Goal: Transaction & Acquisition: Purchase product/service

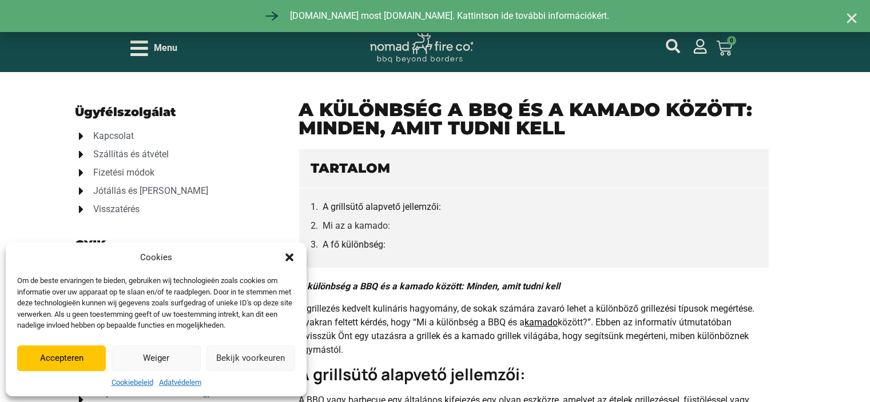
click at [855, 19] on icon "Close" at bounding box center [851, 18] width 14 height 14
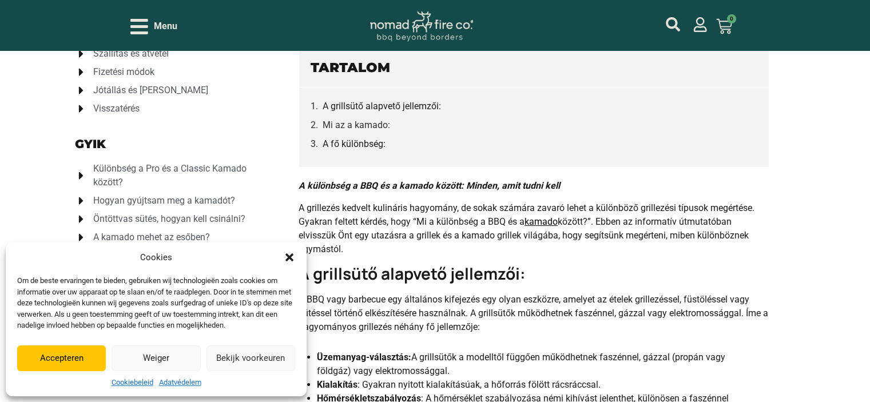
scroll to position [114, 0]
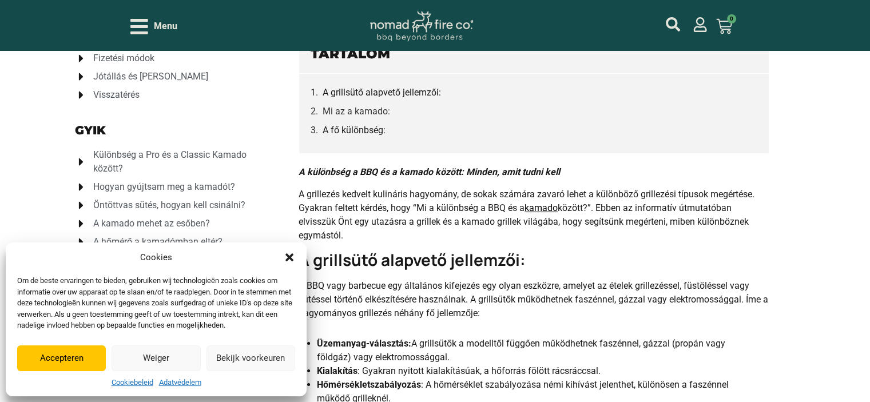
click at [289, 253] on icon "Párbeszéd bezárása" at bounding box center [289, 257] width 11 height 11
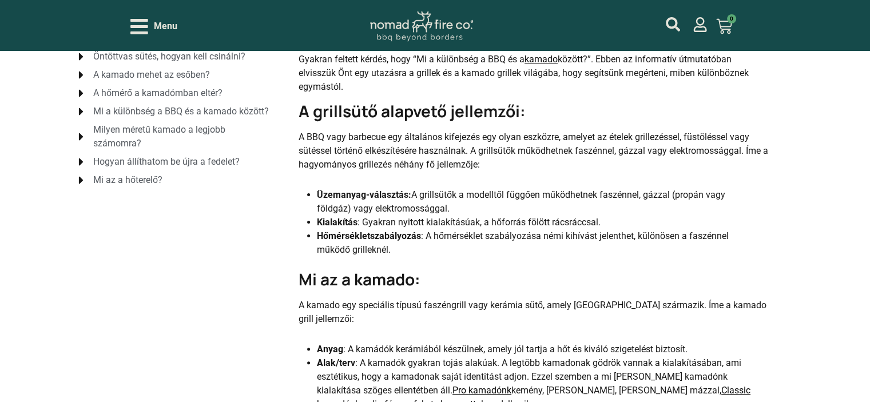
scroll to position [286, 0]
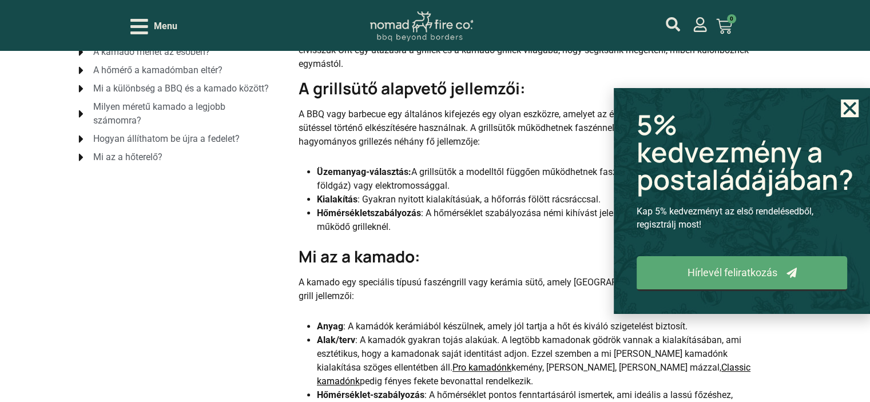
click at [848, 109] on use "Close" at bounding box center [849, 108] width 13 height 13
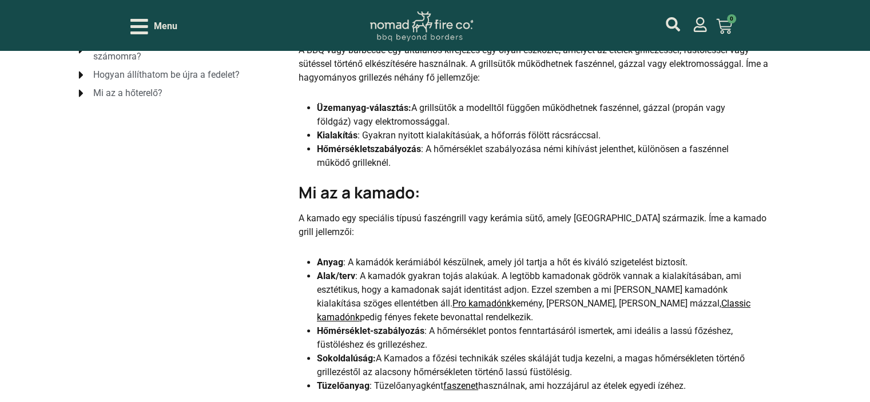
scroll to position [366, 0]
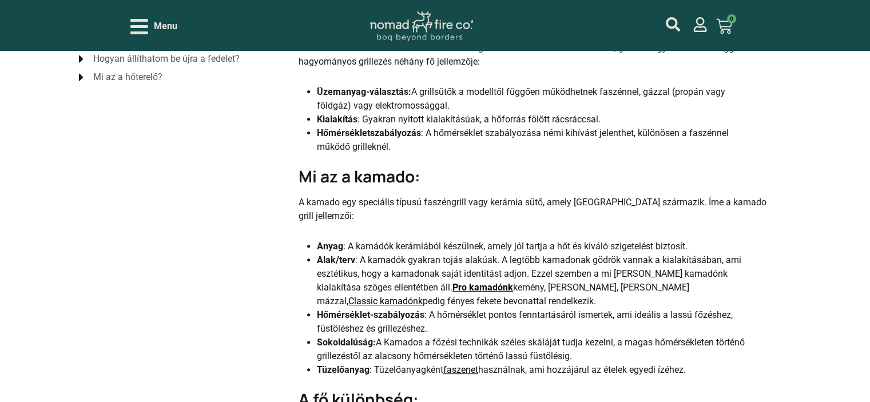
click at [452, 284] on link "Pro kamadónk" at bounding box center [482, 287] width 61 height 11
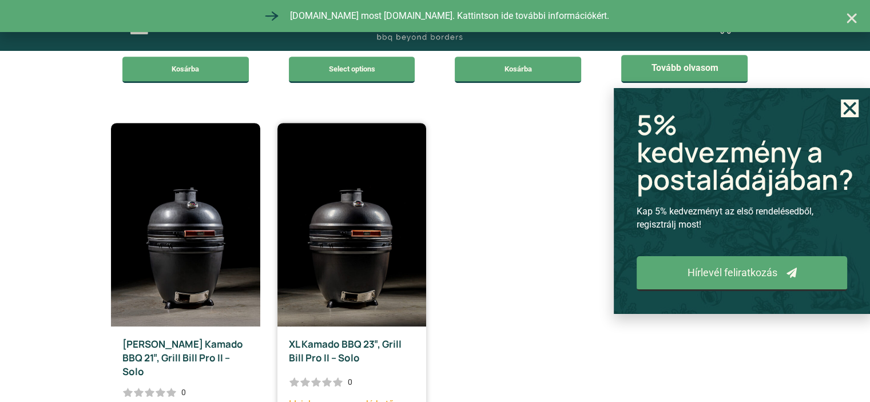
scroll to position [629, 0]
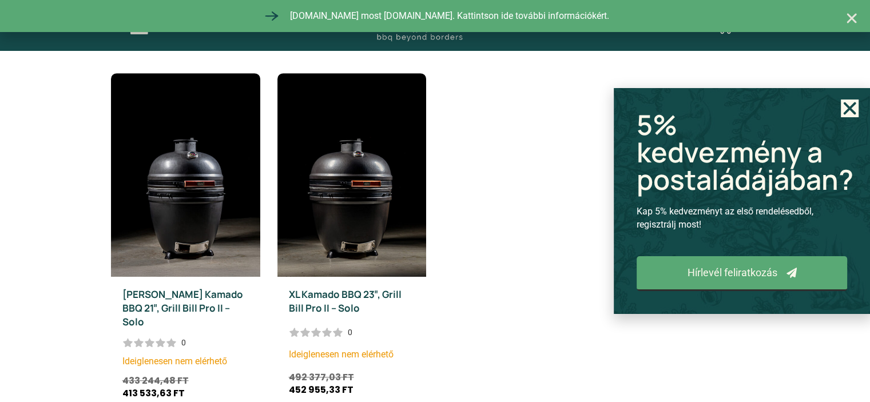
click at [845, 109] on icon "Close" at bounding box center [849, 108] width 18 height 18
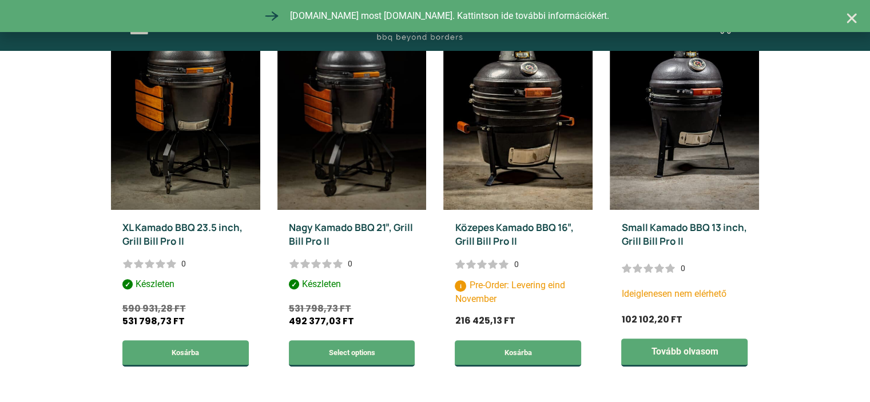
scroll to position [286, 0]
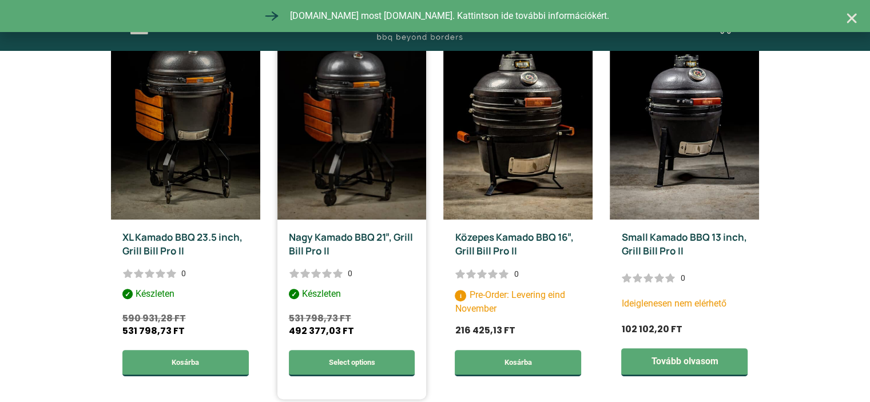
click at [403, 179] on img at bounding box center [351, 118] width 149 height 204
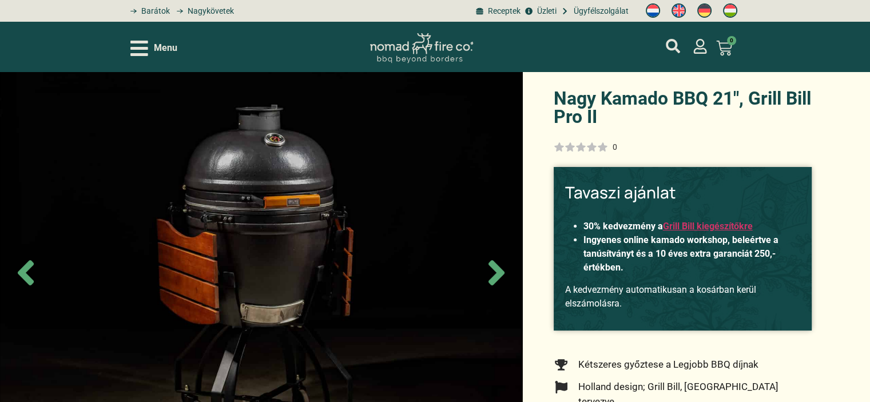
click at [375, 230] on img at bounding box center [260, 273] width 521 height 402
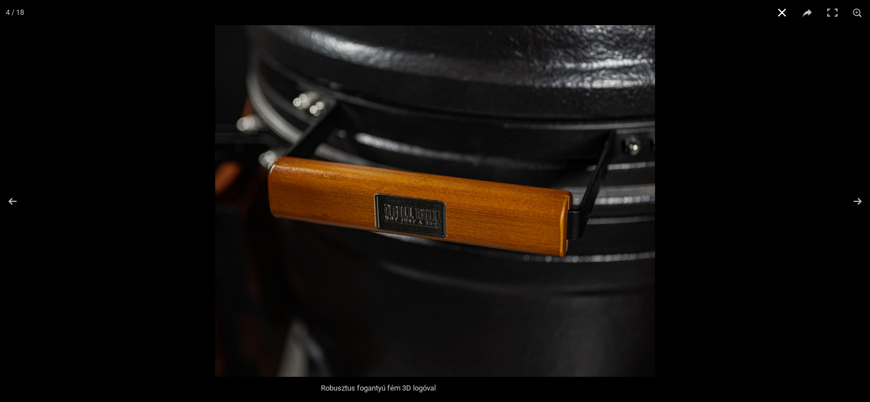
click at [782, 11] on button "Close (Esc)" at bounding box center [781, 12] width 25 height 25
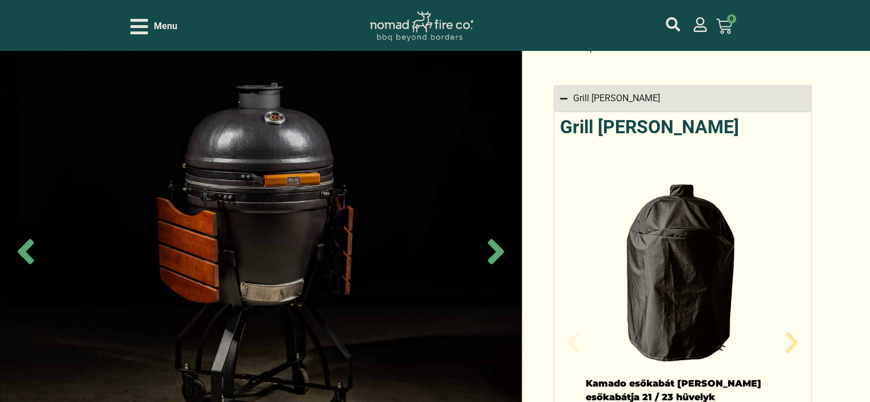
scroll to position [743, 0]
